Goal: Information Seeking & Learning: Learn about a topic

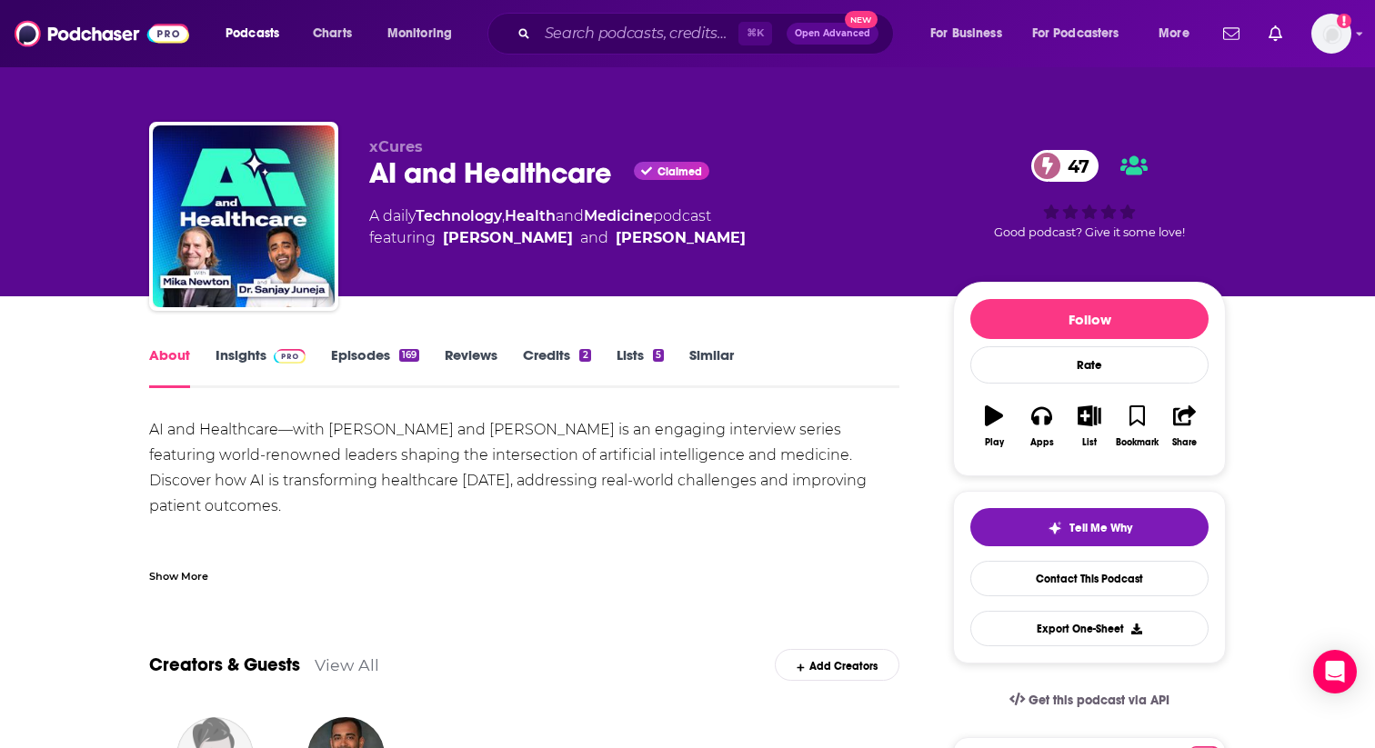
click at [470, 180] on div "AI and Healthcare Claimed 47" at bounding box center [646, 172] width 555 height 35
click at [461, 166] on div "AI and Healthcare Claimed 47" at bounding box center [646, 172] width 555 height 35
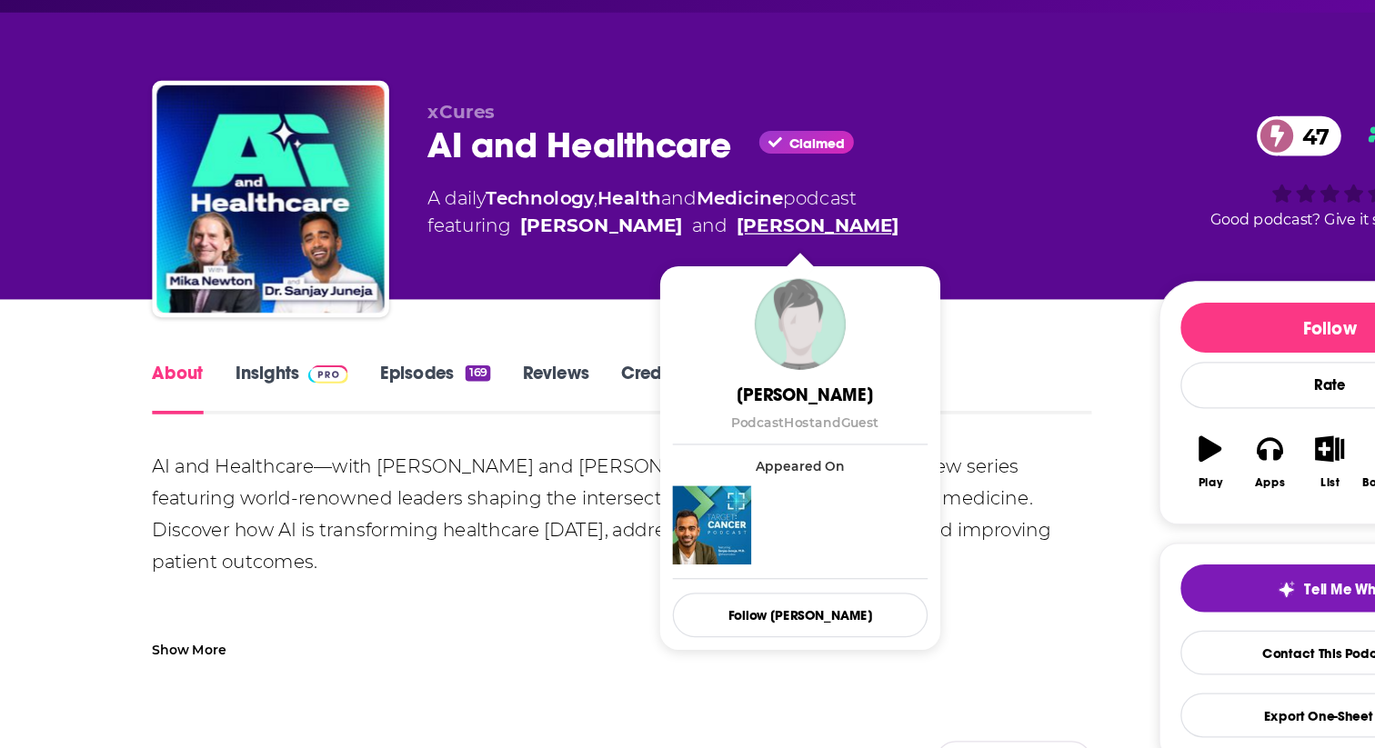
click at [655, 235] on link "Mika Newton" at bounding box center [681, 238] width 130 height 22
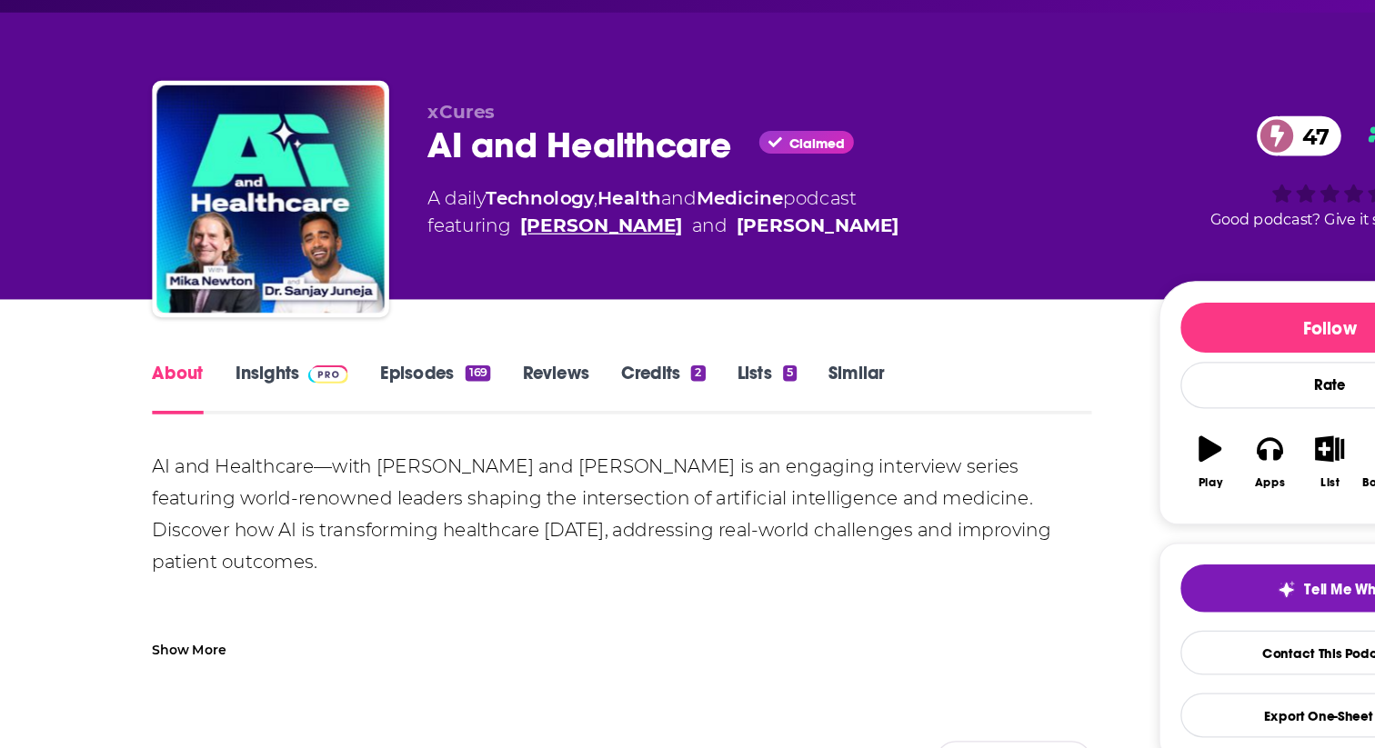
click at [494, 241] on link "Dr. Sanjay Juneja" at bounding box center [508, 238] width 130 height 22
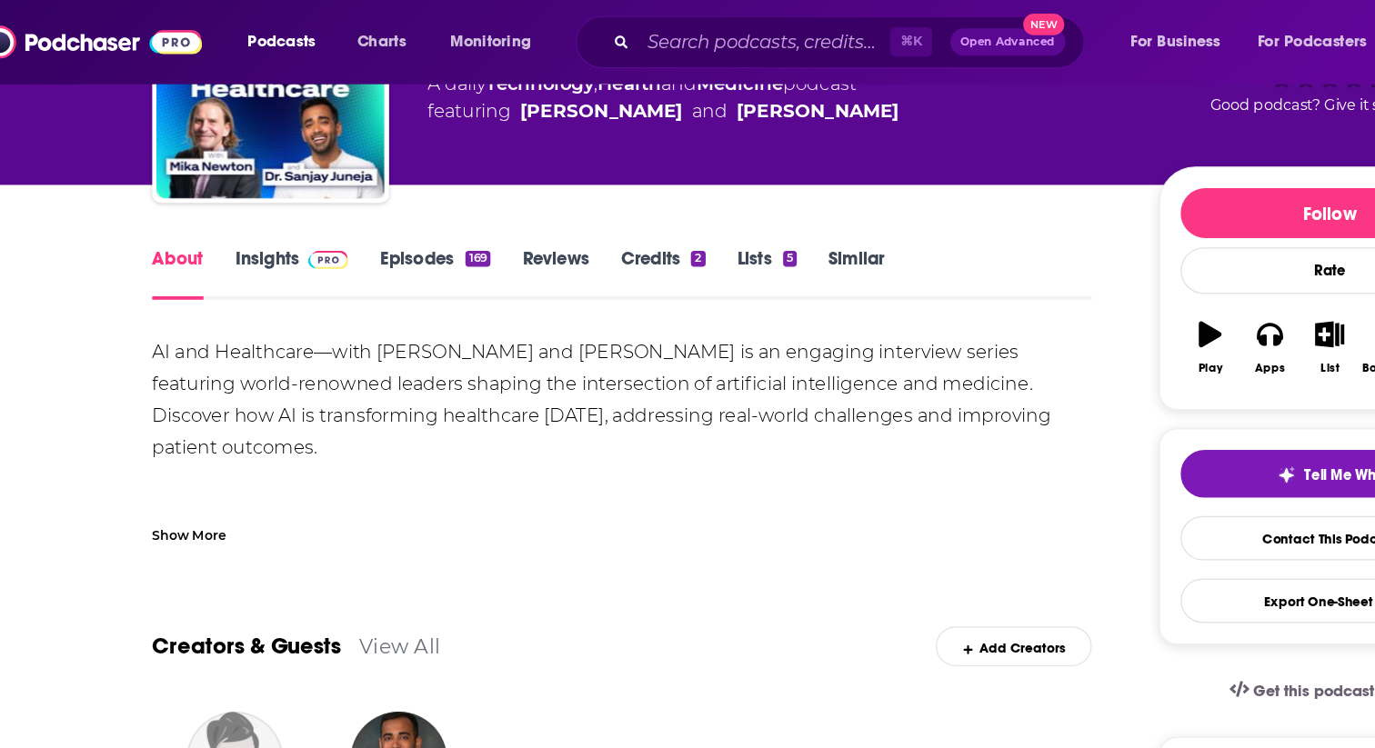
scroll to position [37, 0]
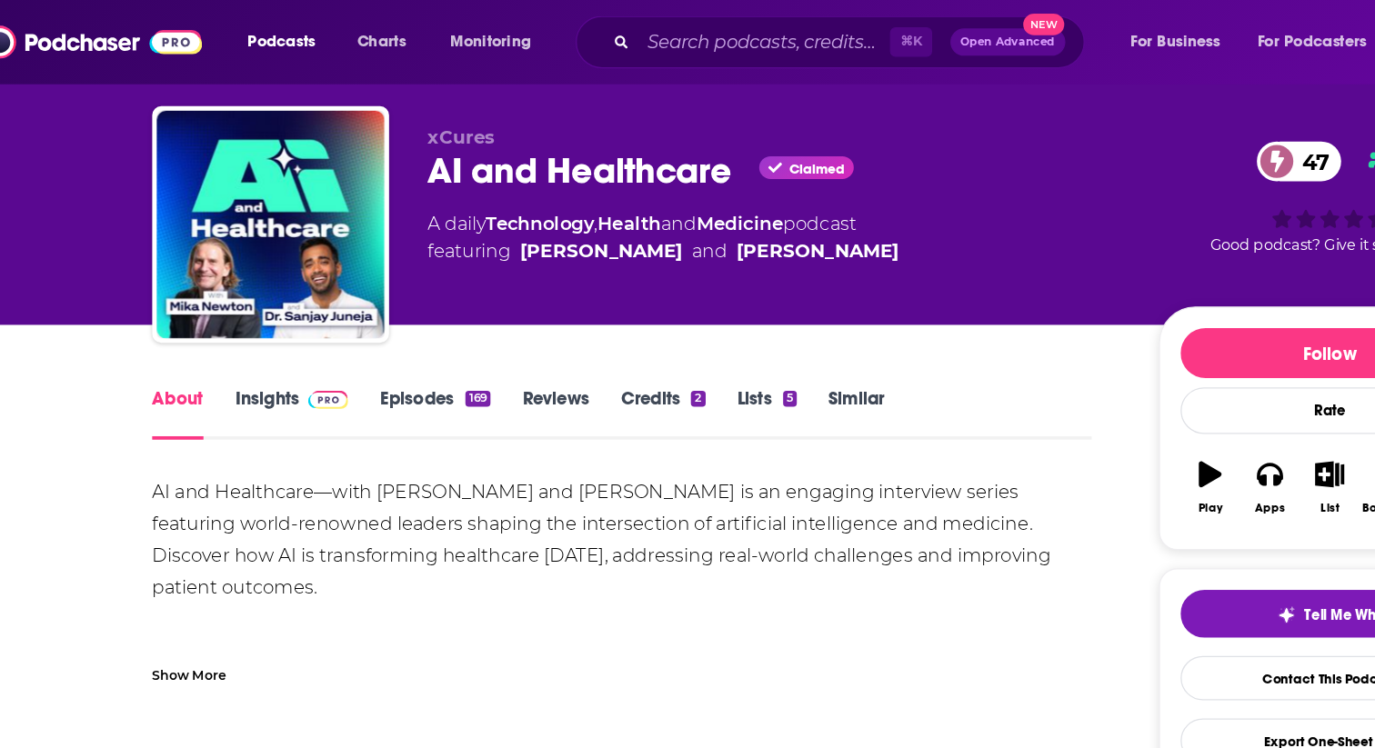
click at [243, 321] on link "Insights" at bounding box center [261, 330] width 90 height 42
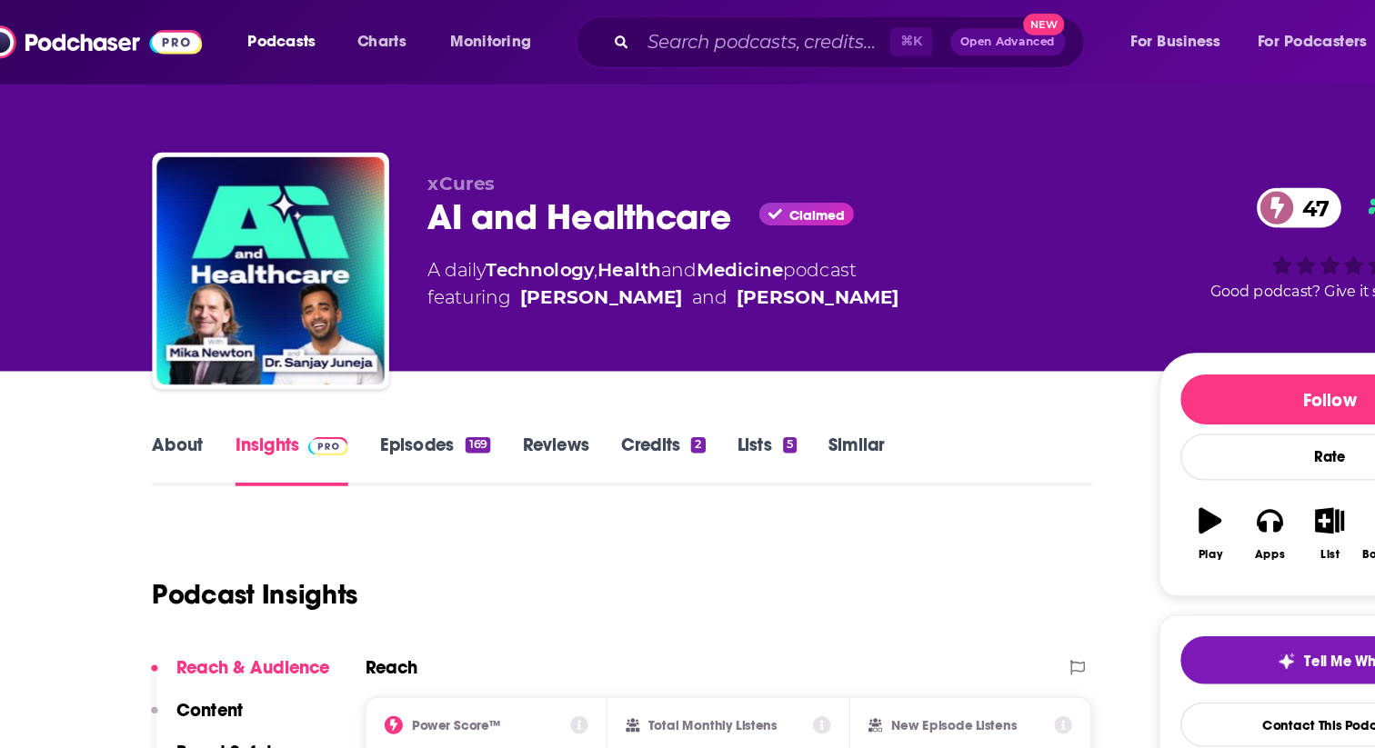
click at [385, 364] on link "Episodes 169" at bounding box center [375, 367] width 88 height 42
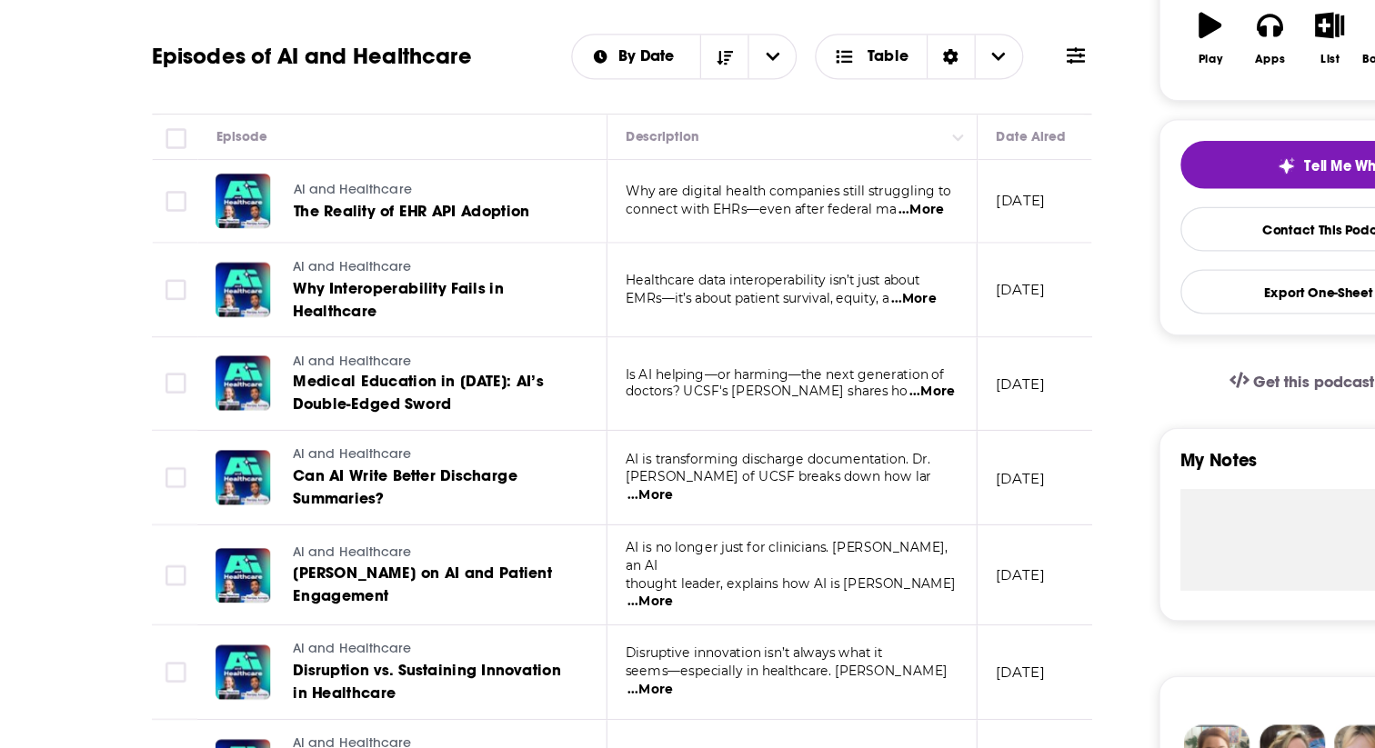
scroll to position [248, 0]
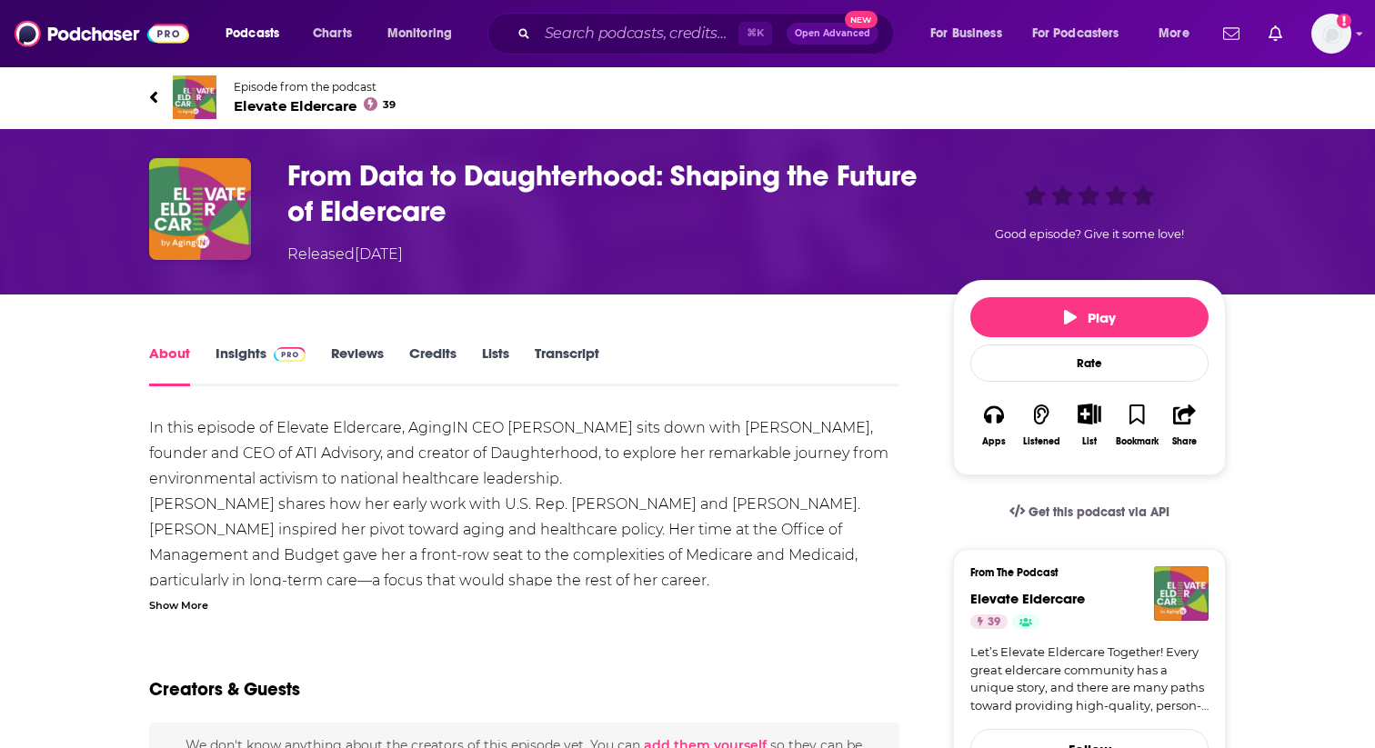
click at [236, 361] on link "Insights" at bounding box center [261, 366] width 90 height 42
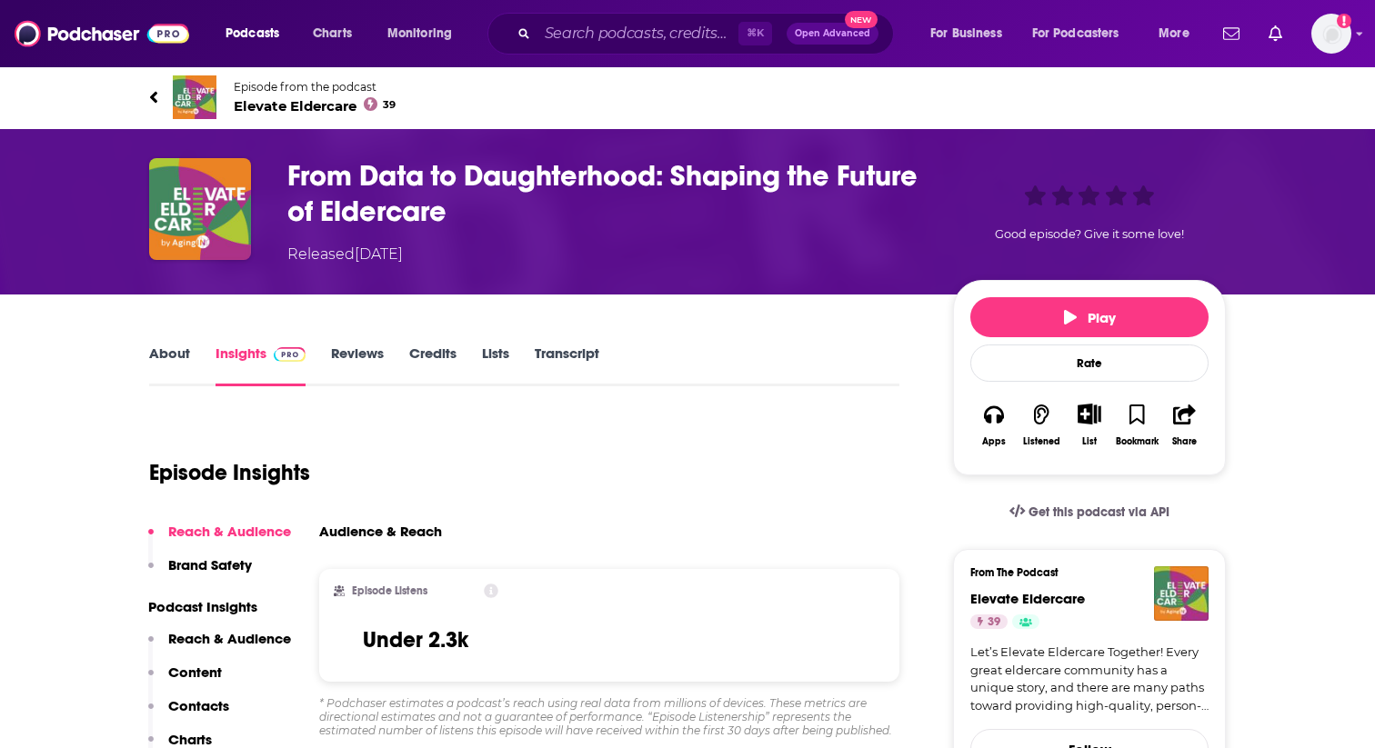
click at [171, 364] on link "About" at bounding box center [169, 366] width 41 height 42
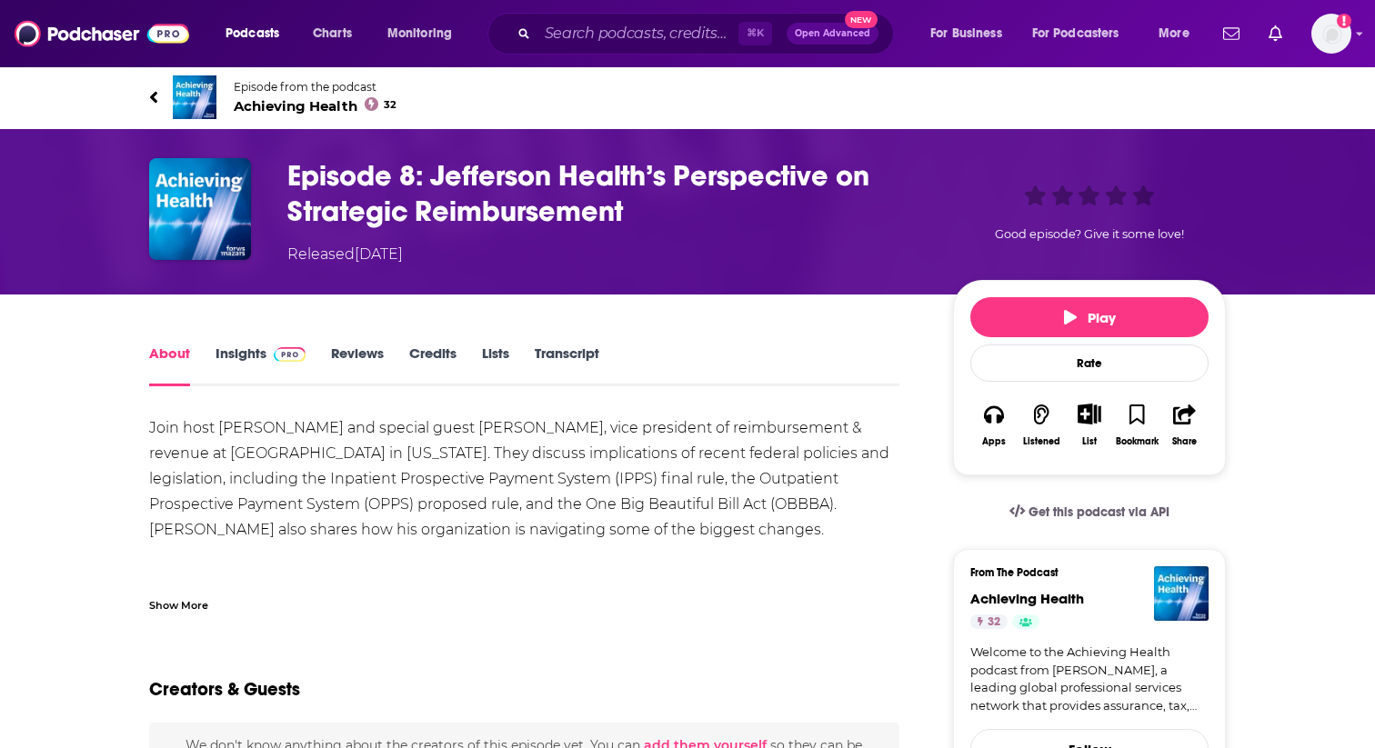
click at [271, 109] on span "Achieving Health 32" at bounding box center [315, 105] width 163 height 17
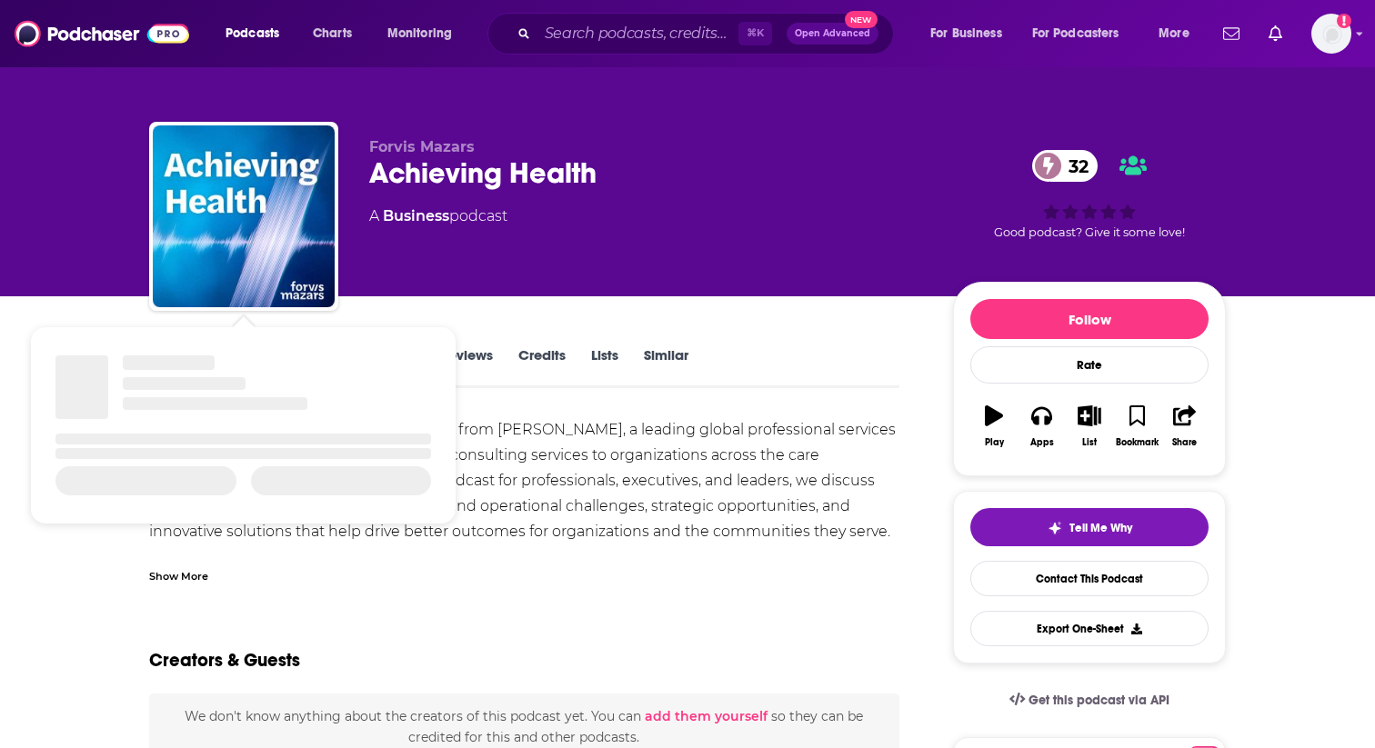
click at [607, 482] on div "Welcome to the Achieving Health podcast from Forvis Mazars, a leading global pr…" at bounding box center [524, 519] width 750 height 204
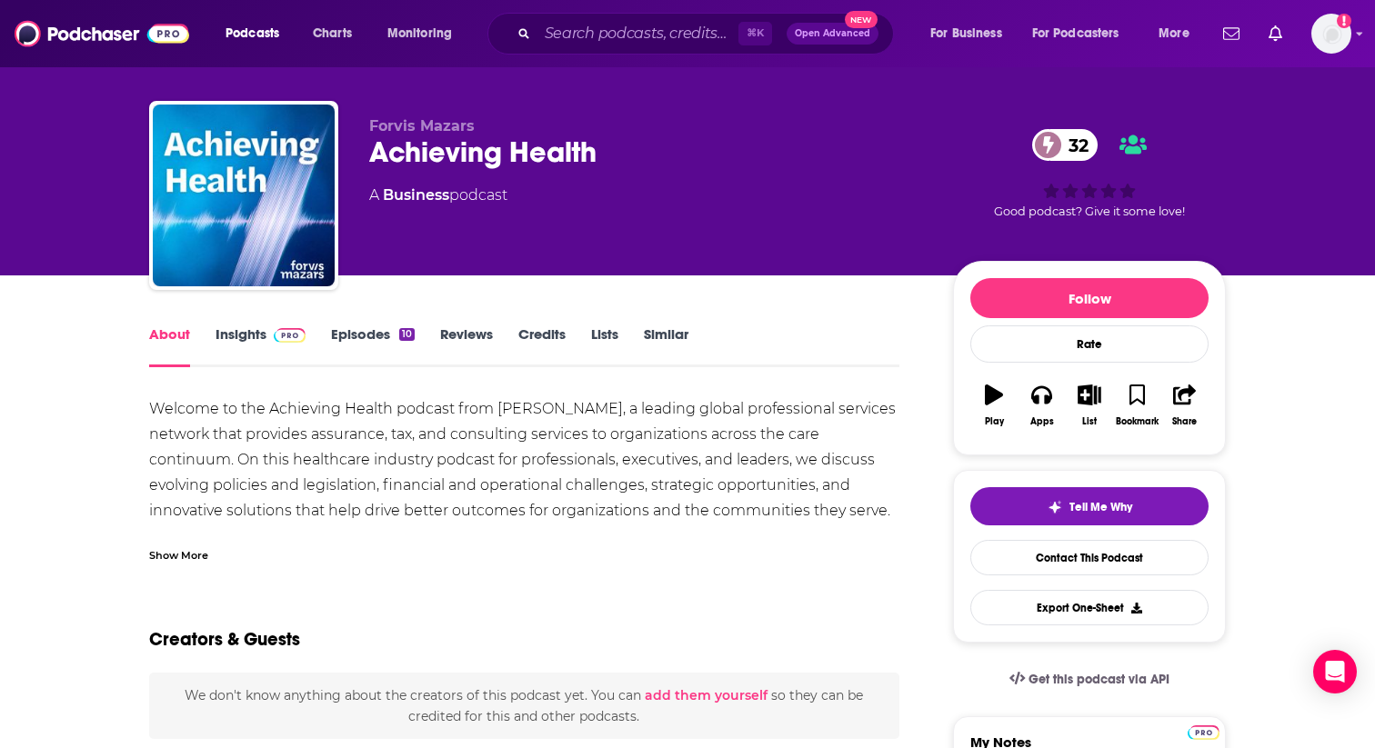
scroll to position [25, 0]
